Goal: Task Accomplishment & Management: Manage account settings

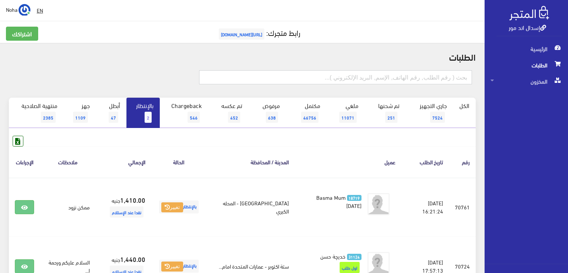
click at [442, 76] on input "text" at bounding box center [335, 77] width 273 height 14
click at [350, 77] on input "text" at bounding box center [335, 77] width 273 height 14
click at [297, 52] on h2 "الطلبات" at bounding box center [242, 57] width 466 height 10
click at [447, 75] on input "text" at bounding box center [335, 77] width 273 height 14
type input "01022427890"
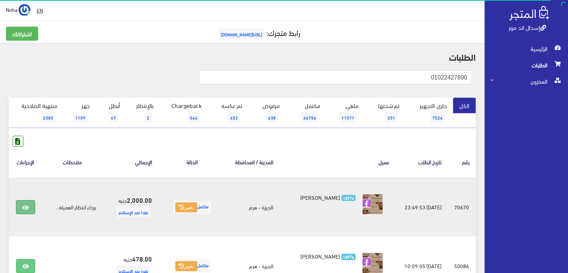
click at [23, 206] on icon at bounding box center [25, 208] width 7 height 6
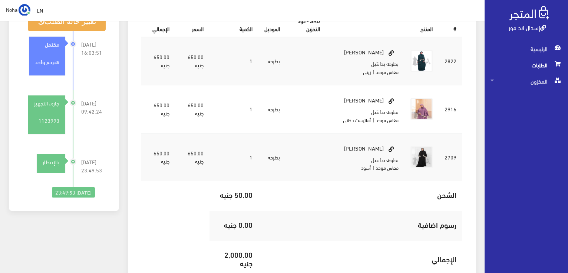
scroll to position [122, 0]
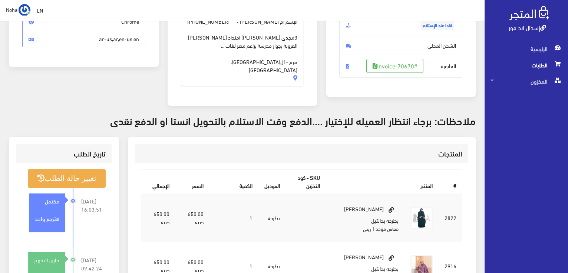
click at [539, 61] on span "الطلبات" at bounding box center [525, 65] width 71 height 16
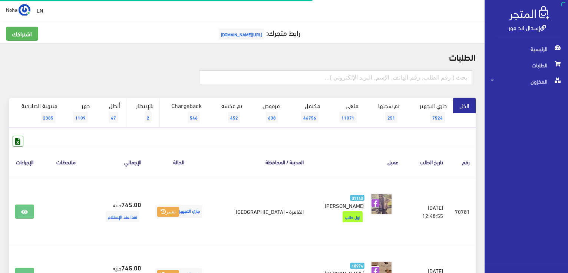
click at [145, 107] on link "بالإنتظار 2" at bounding box center [142, 113] width 33 height 30
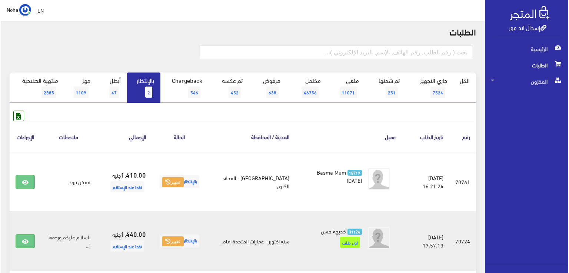
scroll to position [37, 0]
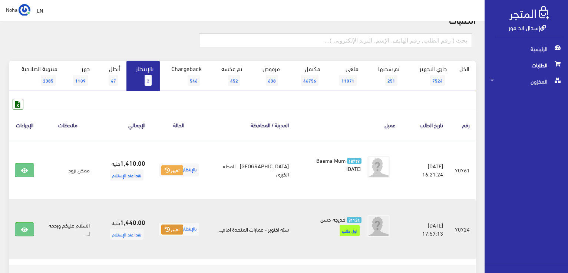
click at [176, 229] on button "تغيير" at bounding box center [172, 230] width 22 height 10
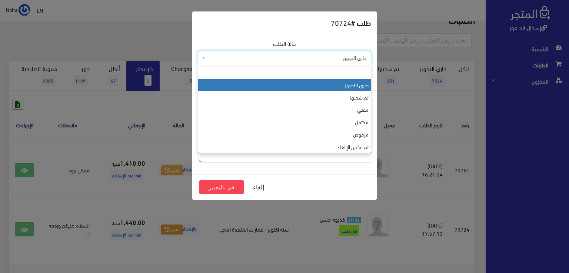
click at [224, 54] on span "جاري التجهيز" at bounding box center [286, 57] width 159 height 7
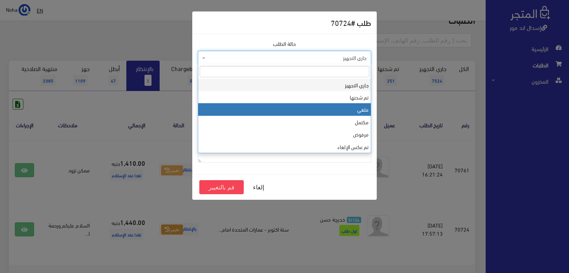
select select "3"
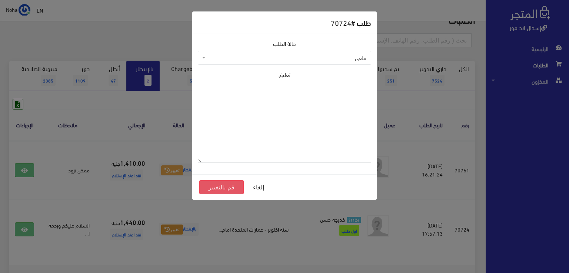
click at [223, 188] on button "قم بالتغيير" at bounding box center [221, 187] width 44 height 14
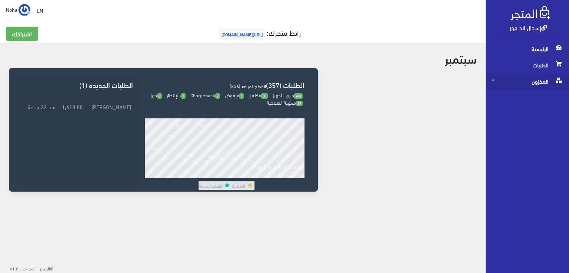
click at [532, 88] on span "المخزون" at bounding box center [527, 81] width 71 height 16
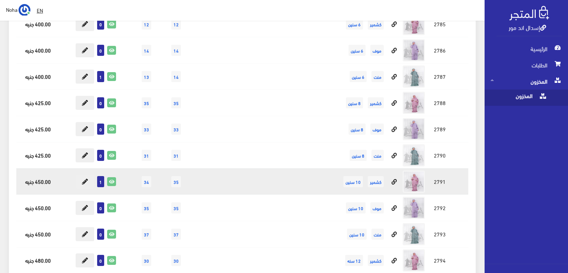
scroll to position [2371, 0]
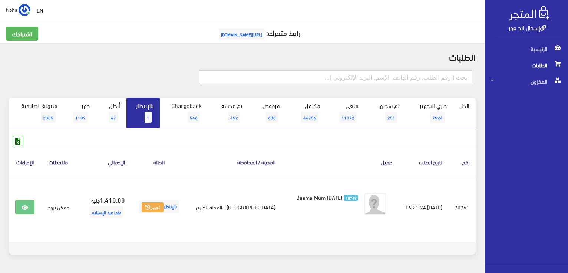
click at [393, 74] on input "text" at bounding box center [335, 77] width 273 height 14
type input "01112496040"
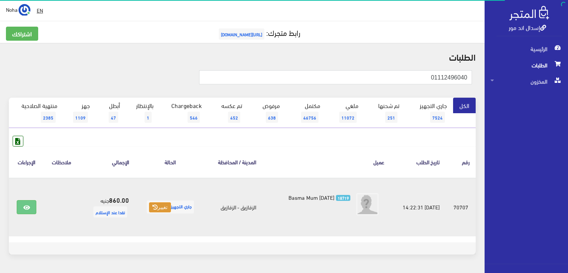
click at [162, 207] on button "تغيير" at bounding box center [160, 208] width 22 height 10
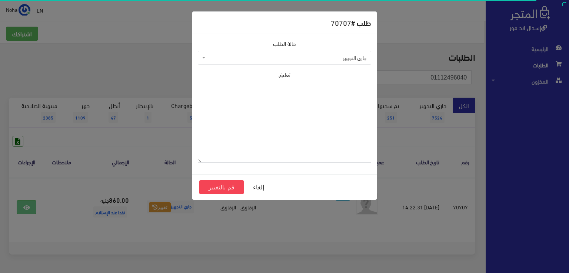
drag, startPoint x: 284, startPoint y: 95, endPoint x: 282, endPoint y: 90, distance: 6.0
click at [283, 95] on textarea "تعليق" at bounding box center [284, 122] width 173 height 81
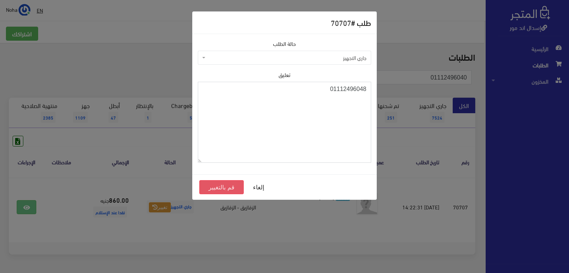
type textarea "01112496048"
click at [226, 184] on button "قم بالتغيير" at bounding box center [221, 187] width 44 height 14
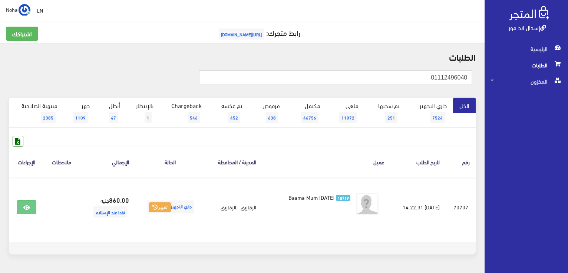
click at [539, 64] on span "الطلبات" at bounding box center [525, 65] width 71 height 16
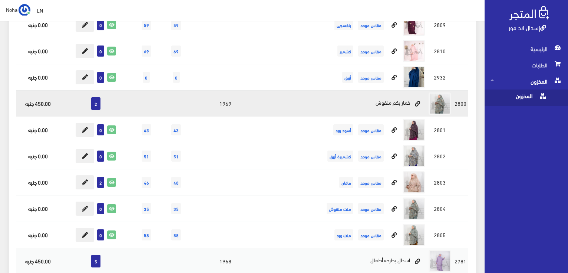
scroll to position [2038, 0]
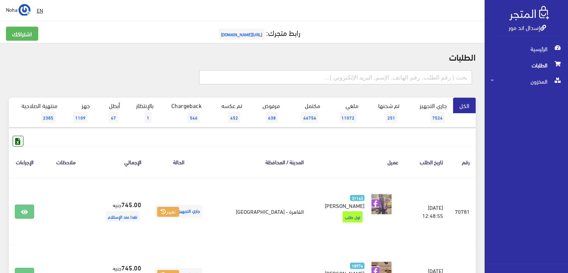
paste input "1126574"
type input "1126574"
click at [73, 92] on div "1126574" at bounding box center [241, 81] width 475 height 33
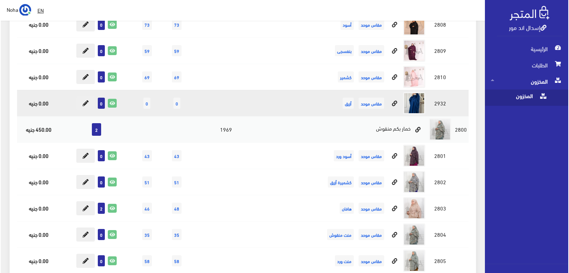
scroll to position [1926, 0]
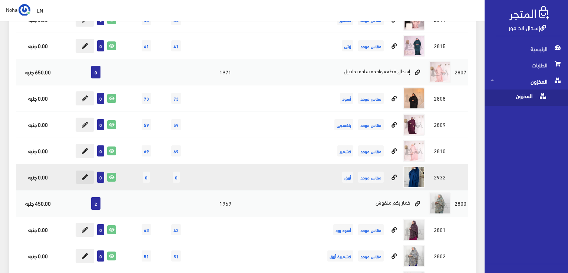
click at [86, 174] on icon at bounding box center [85, 177] width 6 height 6
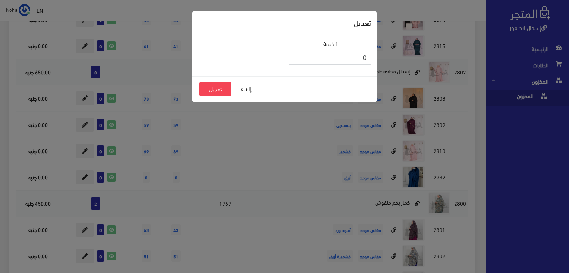
scroll to position [0, 0]
drag, startPoint x: 335, startPoint y: 61, endPoint x: 373, endPoint y: 64, distance: 39.0
click at [373, 64] on div "الكمية 0" at bounding box center [330, 55] width 91 height 31
type input "20"
click at [222, 92] on button "تعديل" at bounding box center [215, 89] width 32 height 14
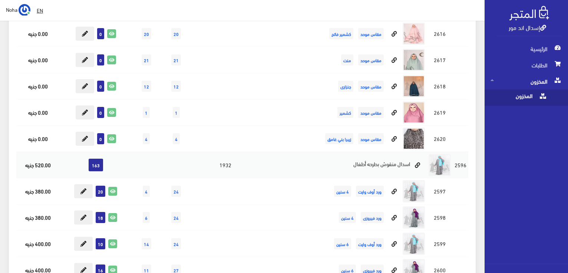
scroll to position [4334, 0]
